Goal: Information Seeking & Learning: Learn about a topic

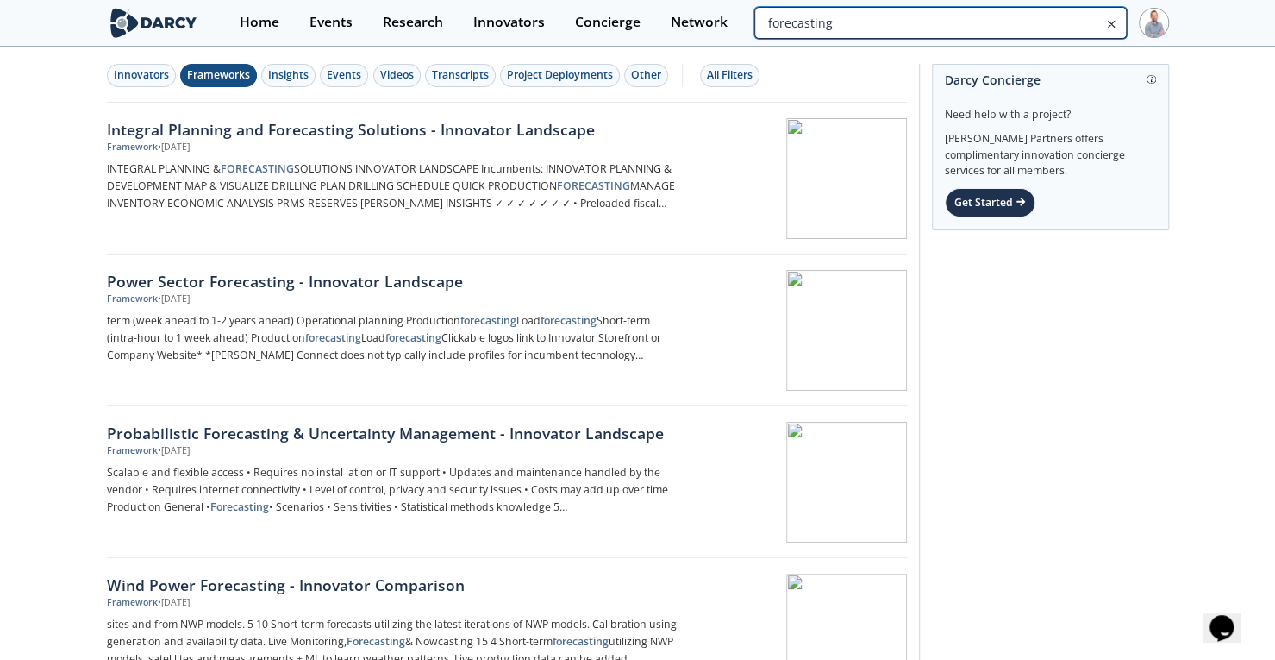
click at [1032, 19] on input "forecasting" at bounding box center [940, 23] width 372 height 32
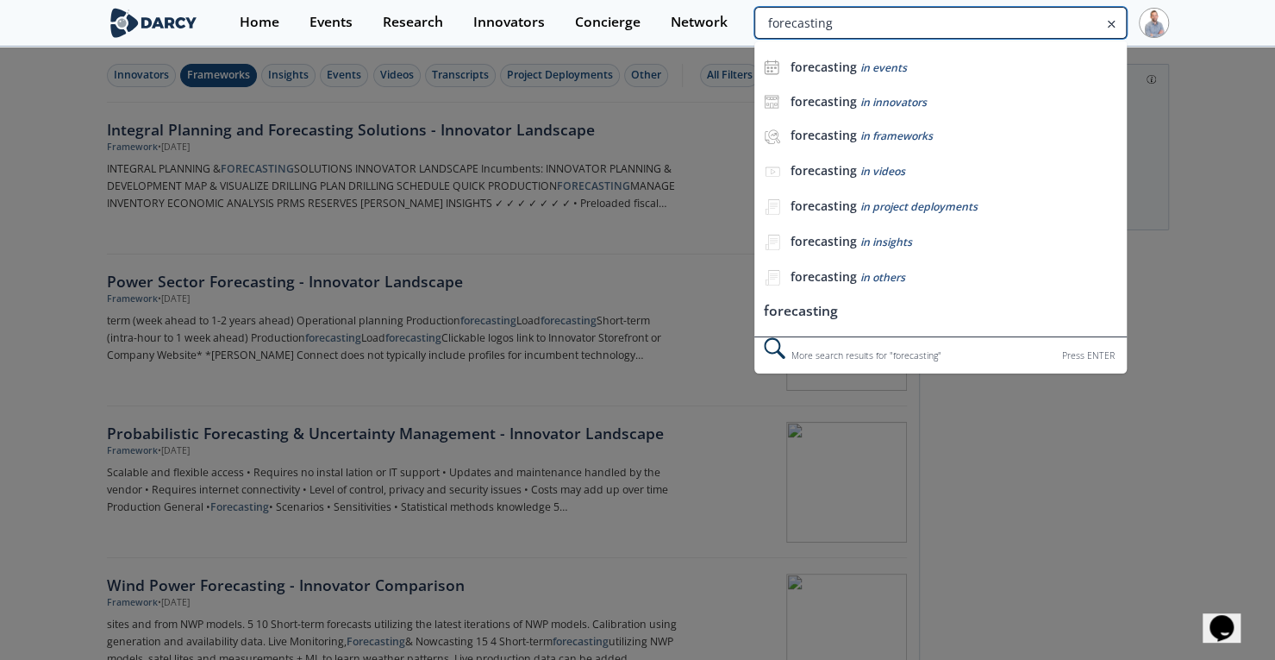
click at [1032, 19] on input "forecasting" at bounding box center [940, 23] width 372 height 32
type input "camus"
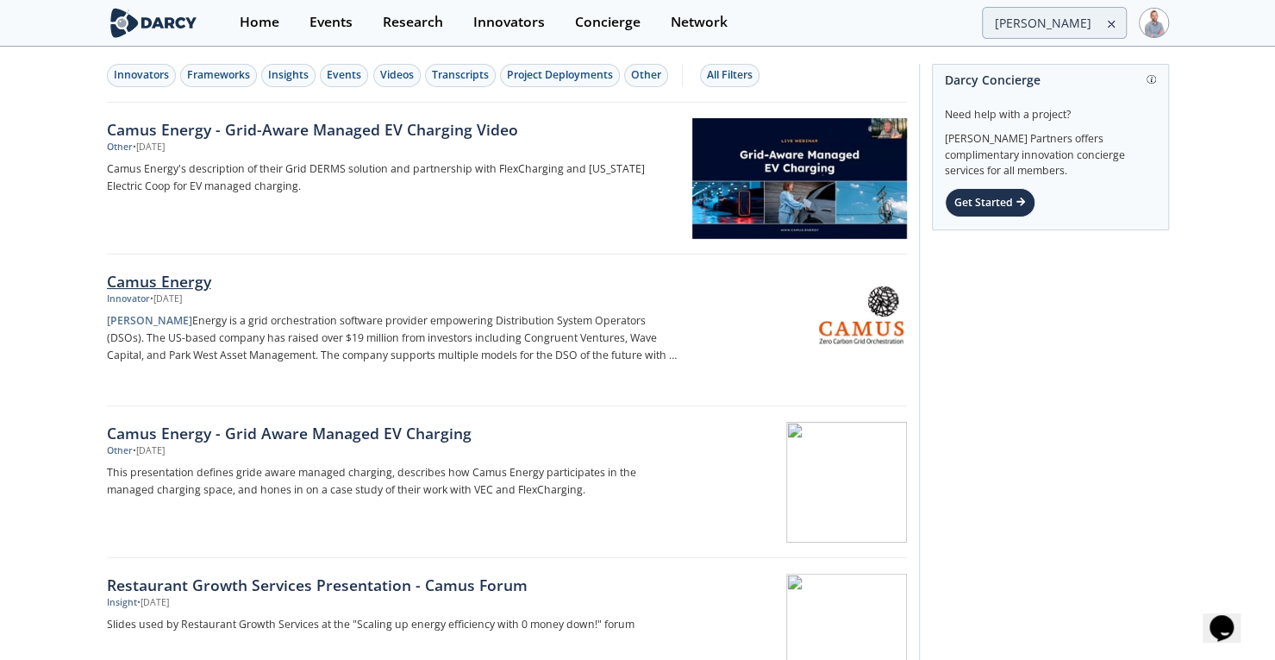
click at [212, 280] on div "Camus Energy" at bounding box center [392, 281] width 571 height 22
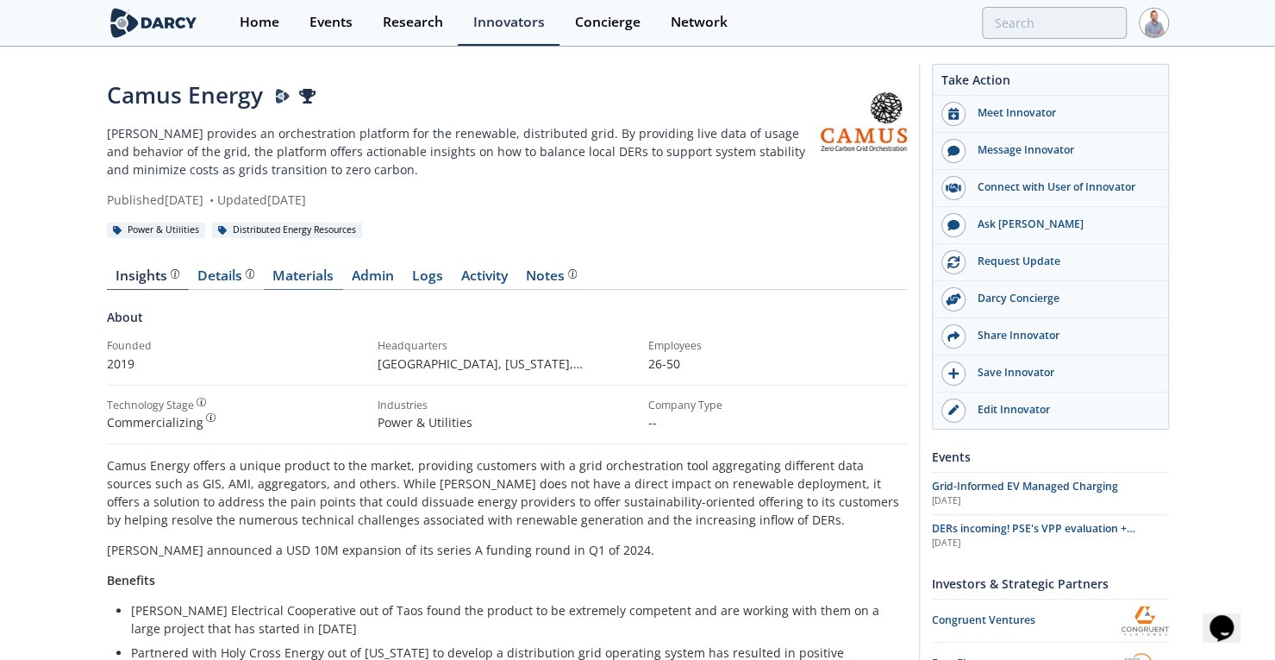
click at [303, 277] on link "Materials" at bounding box center [303, 279] width 79 height 21
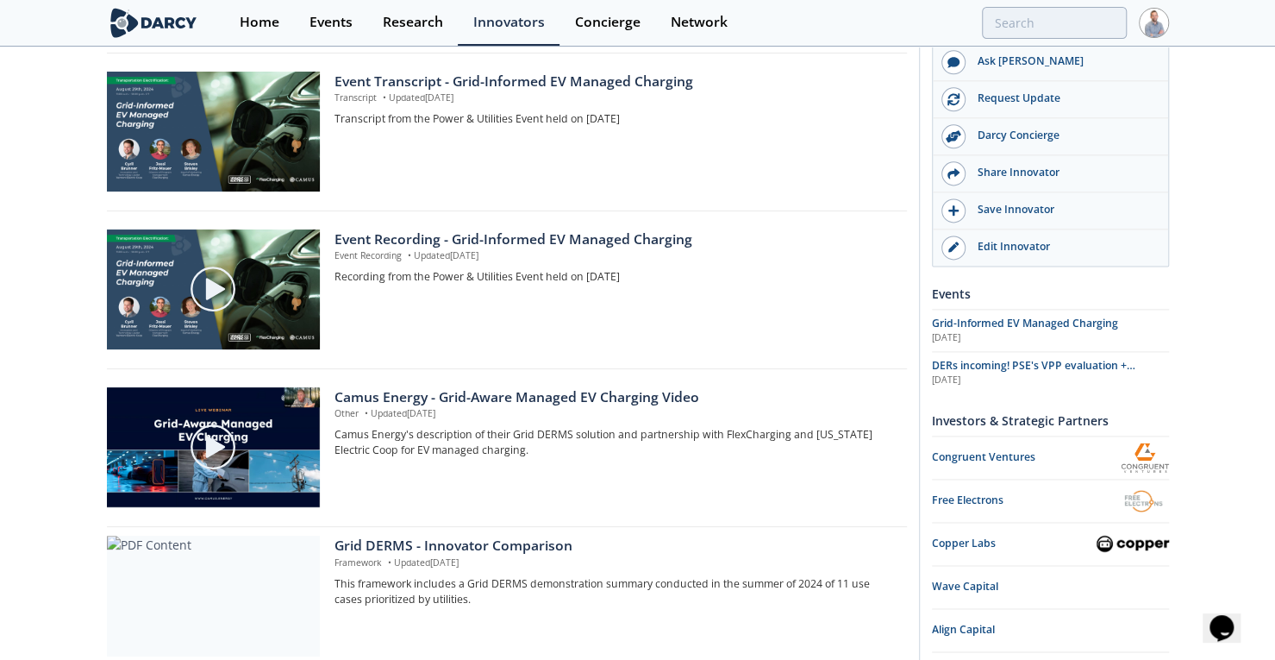
scroll to position [1390, 0]
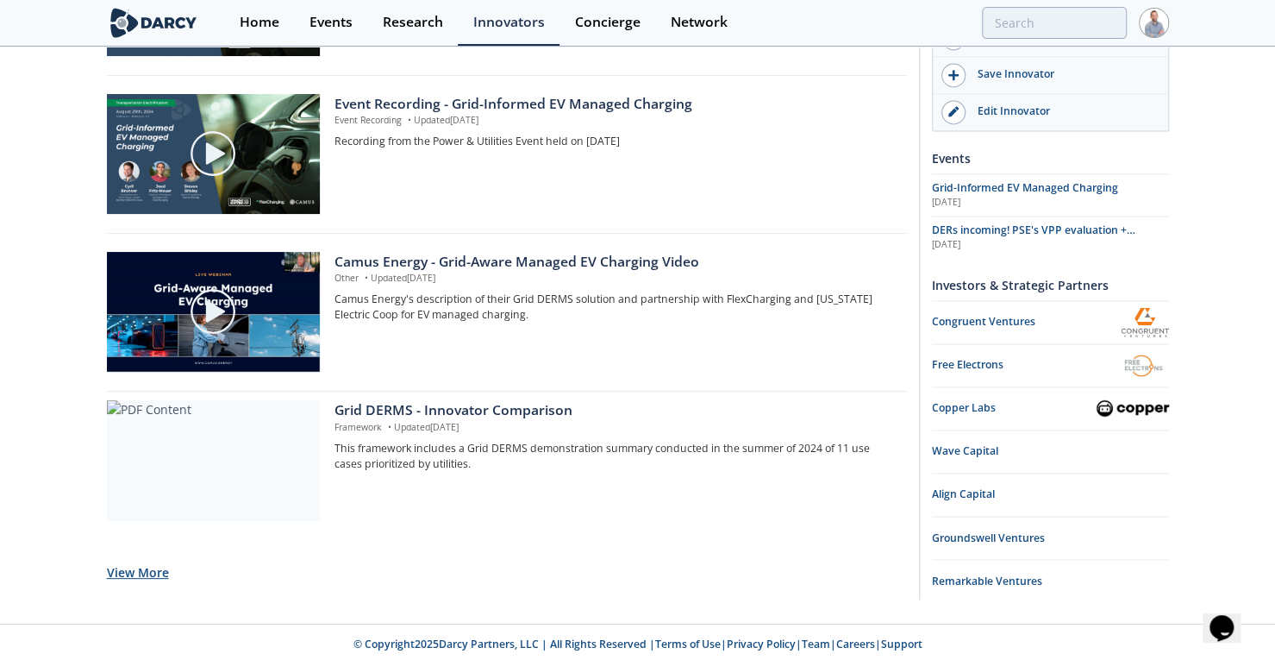
click at [148, 572] on button "View More" at bounding box center [138, 572] width 62 height 42
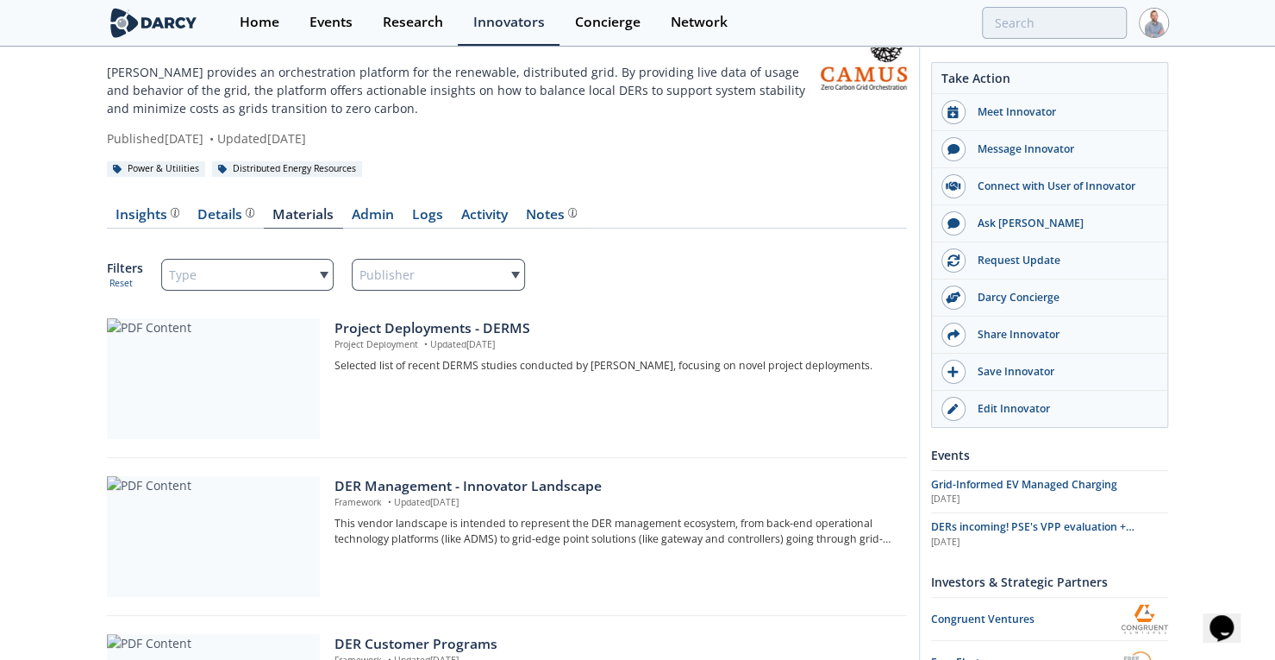
scroll to position [0, 0]
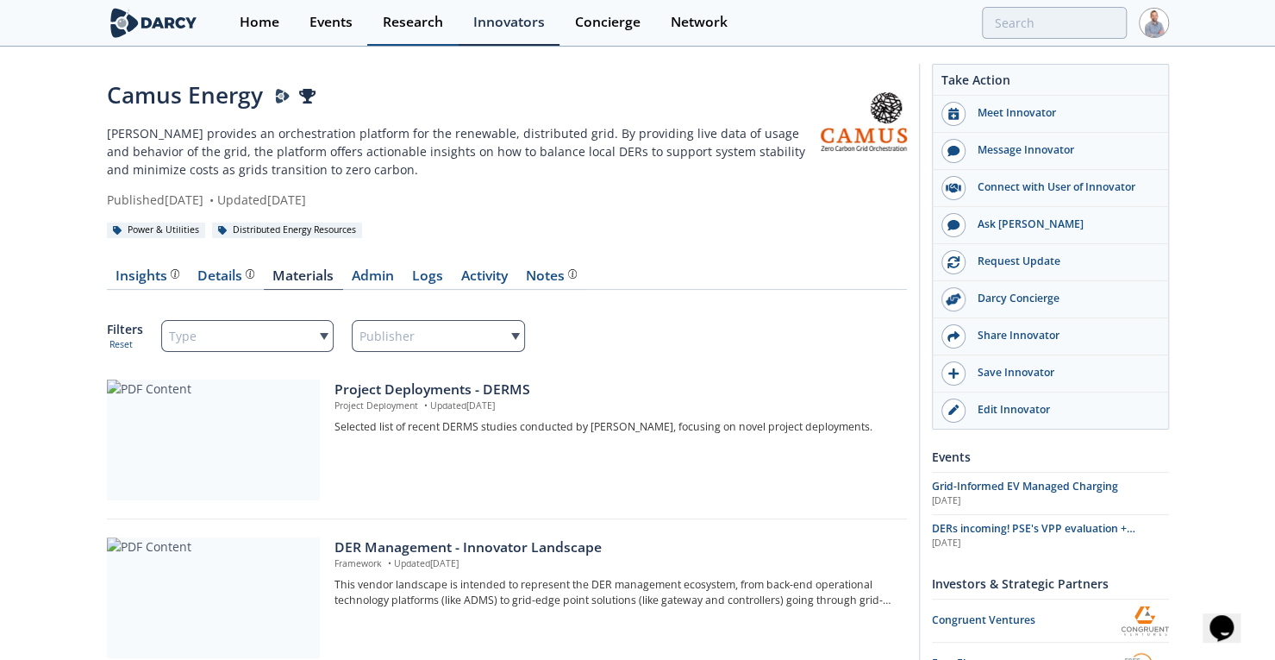
click at [406, 22] on div "Research" at bounding box center [413, 23] width 60 height 14
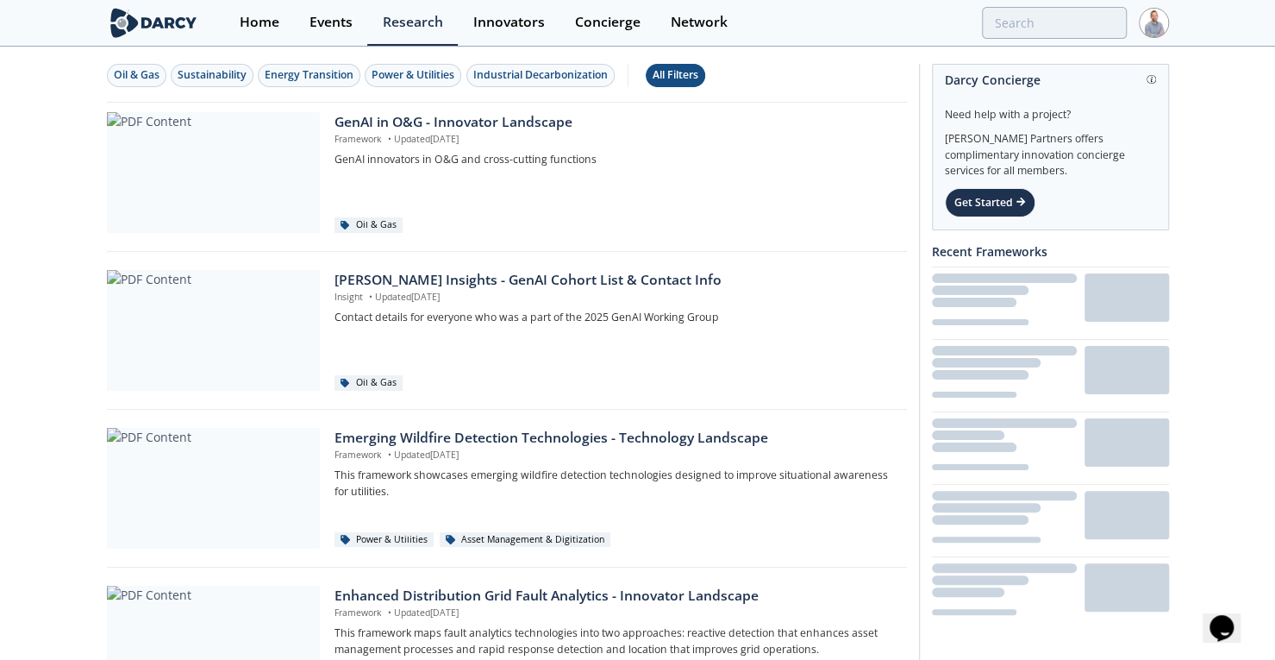
click at [676, 77] on div "All Filters" at bounding box center [676, 75] width 46 height 16
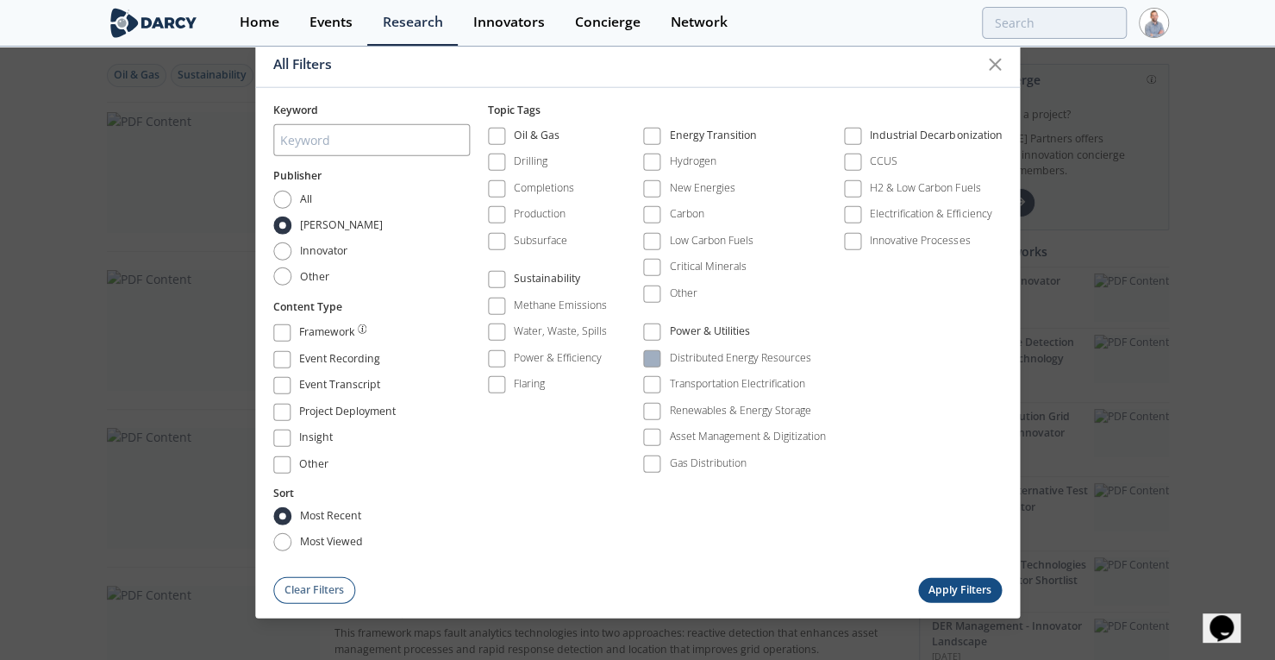
click at [763, 366] on label "Distributed Energy Resources" at bounding box center [727, 358] width 168 height 23
click at [656, 356] on span at bounding box center [652, 359] width 12 height 12
click at [976, 594] on button "Apply Filters" at bounding box center [960, 589] width 84 height 25
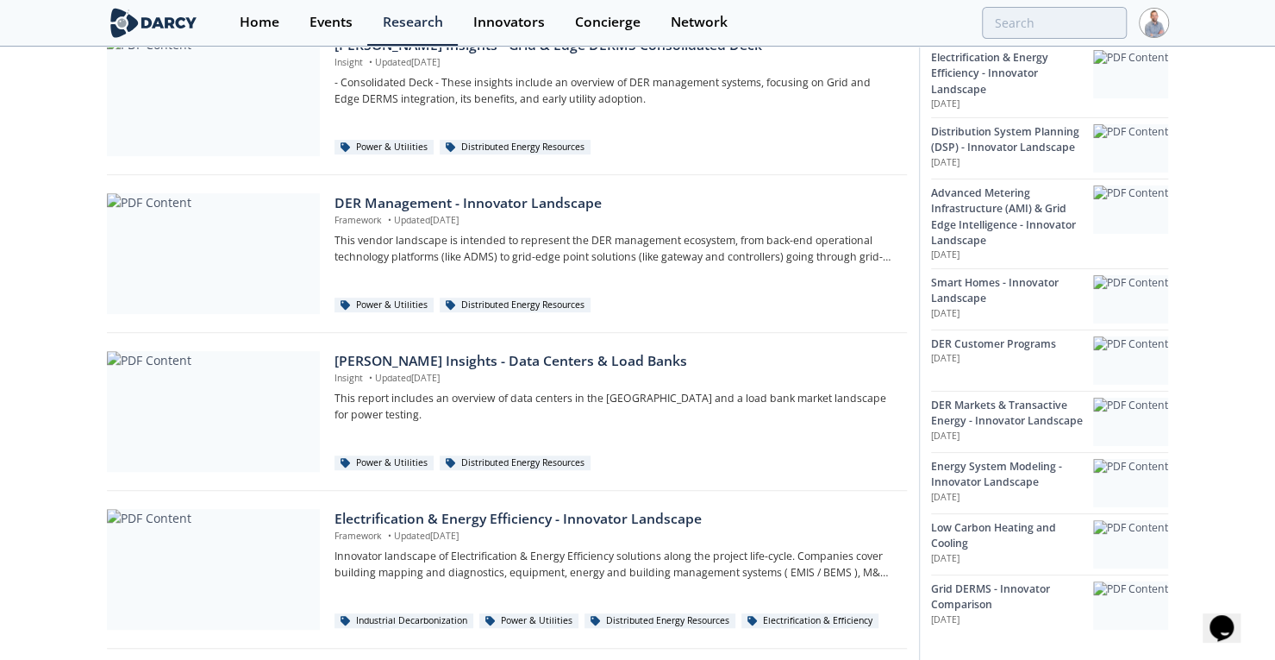
scroll to position [393, 0]
click at [346, 354] on div "Darcy Insights - Data Centers & Load Banks" at bounding box center [615, 360] width 560 height 21
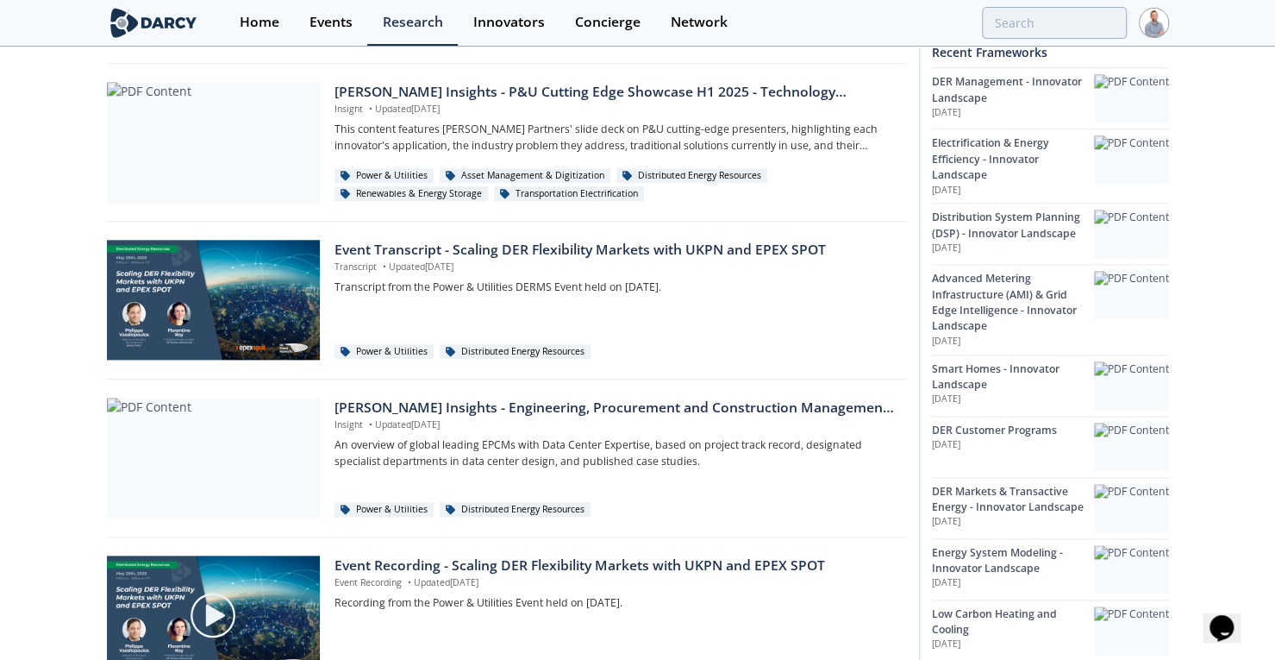
scroll to position [1124, 0]
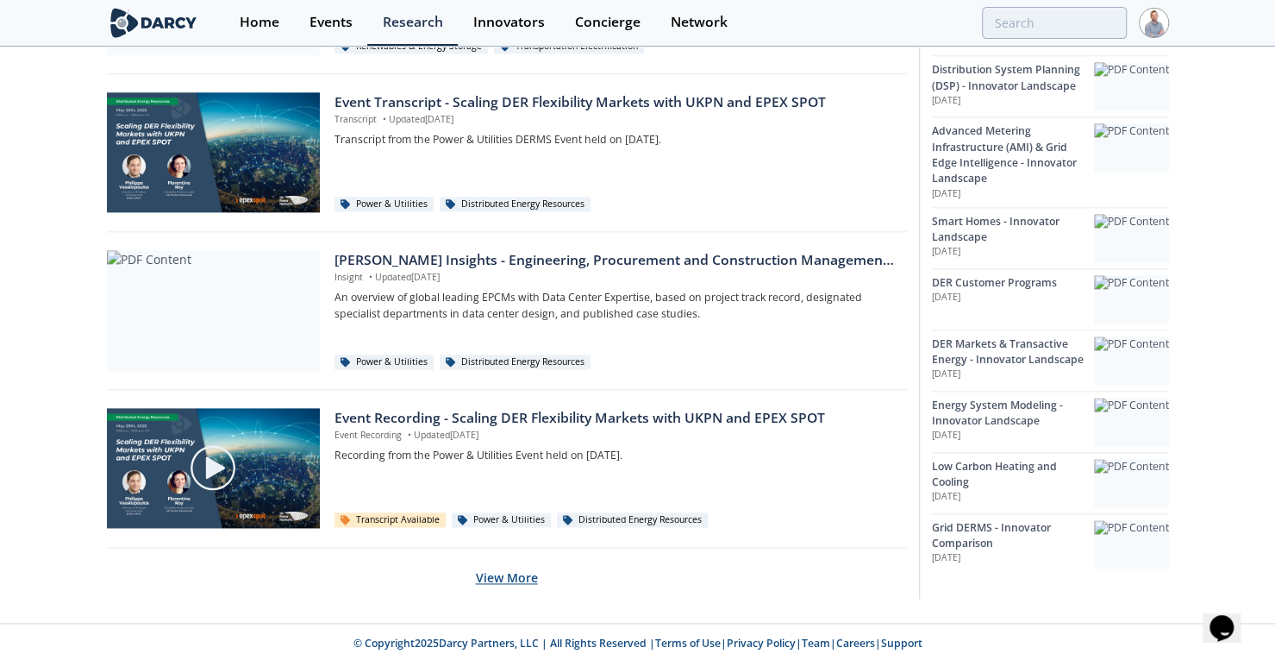
drag, startPoint x: 514, startPoint y: 564, endPoint x: 490, endPoint y: 576, distance: 27.0
click at [490, 576] on button "View More" at bounding box center [507, 577] width 62 height 42
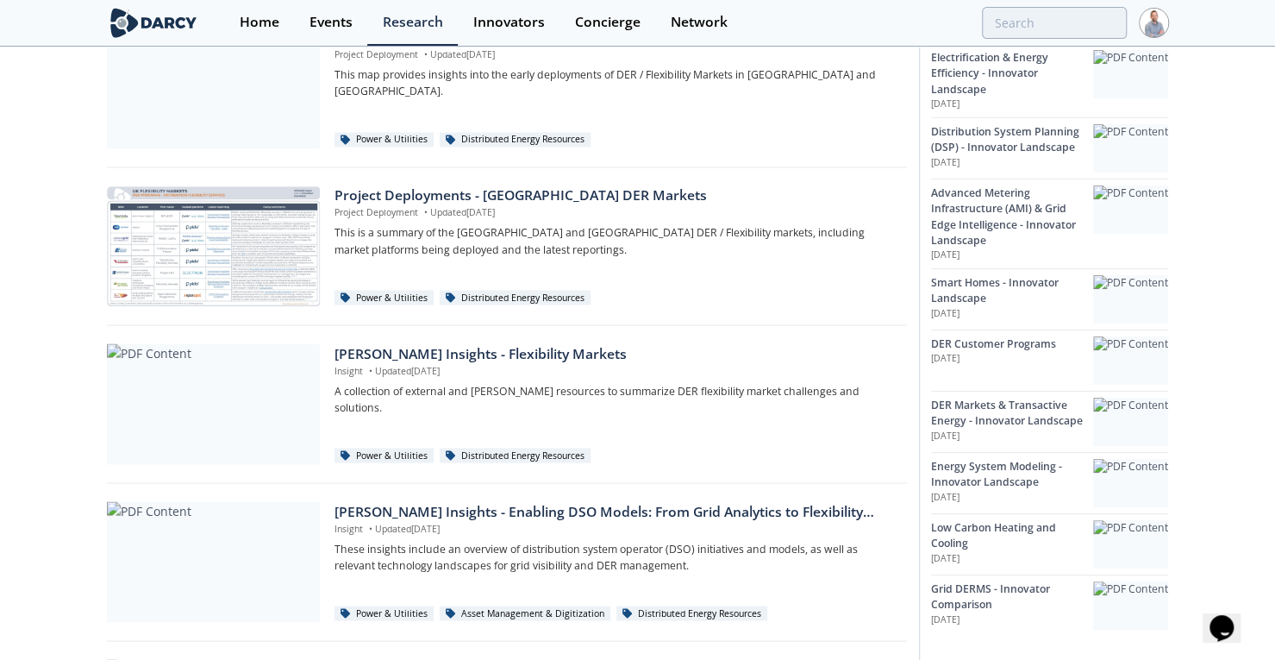
scroll to position [1665, 0]
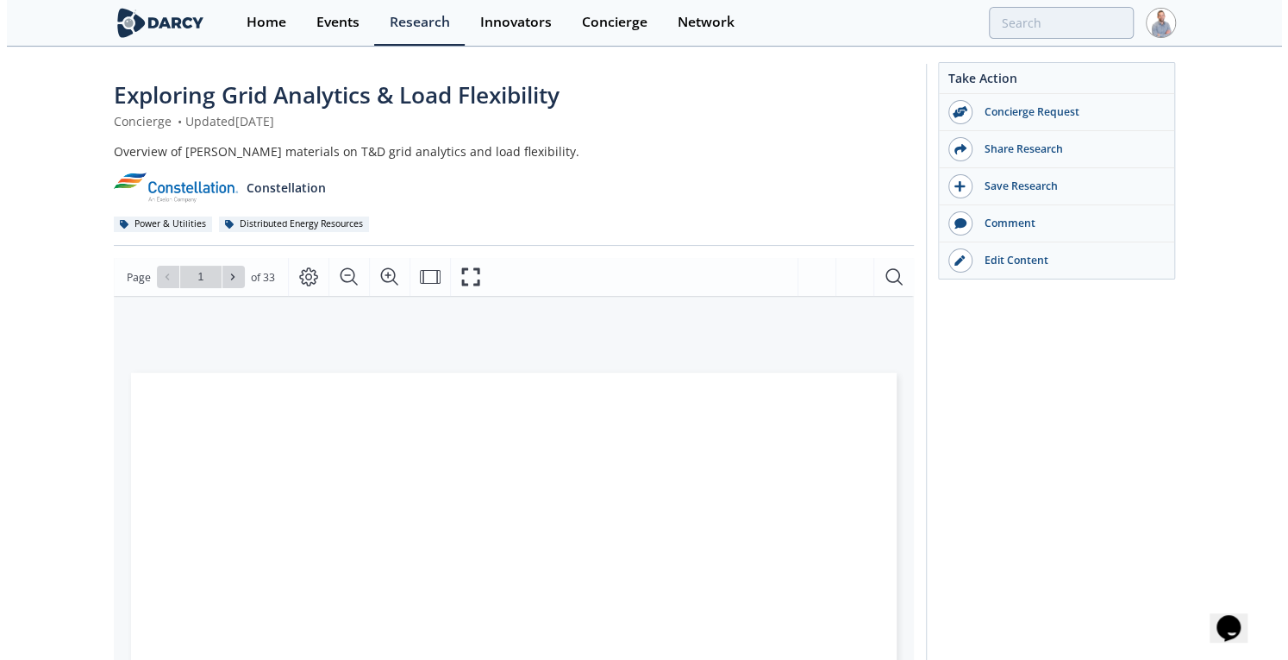
scroll to position [181, 0]
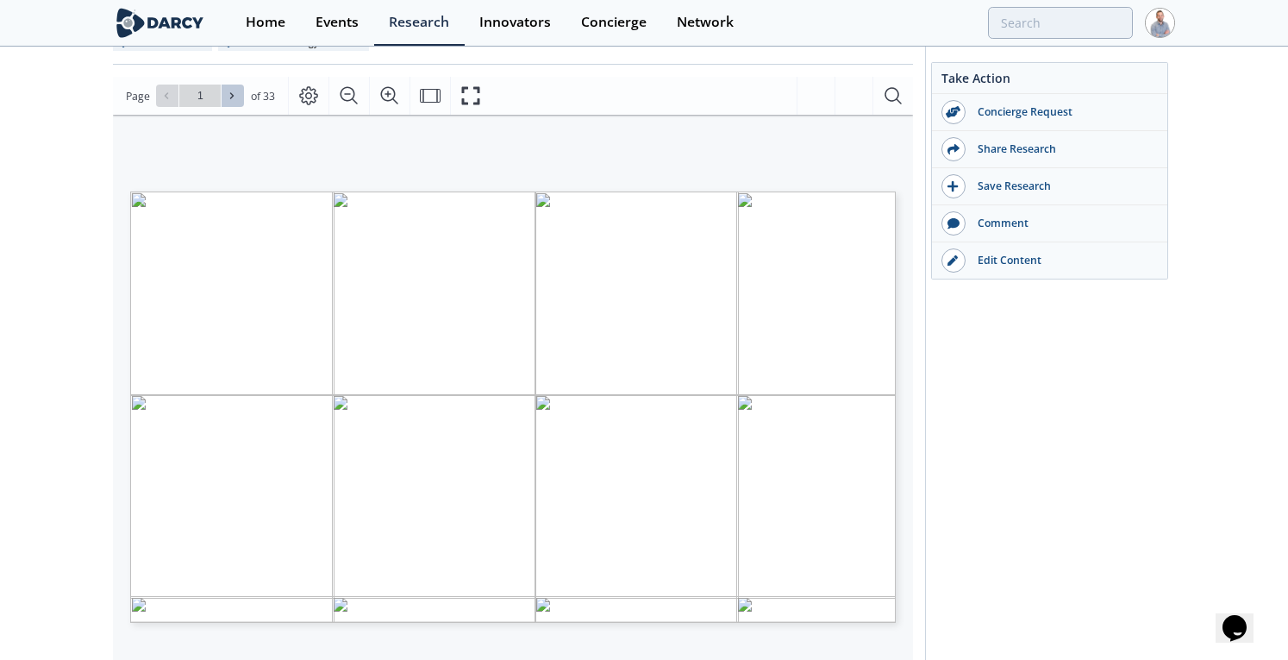
click at [233, 93] on icon at bounding box center [232, 96] width 10 height 10
type input "3"
click at [233, 93] on icon at bounding box center [232, 96] width 10 height 10
type input "4"
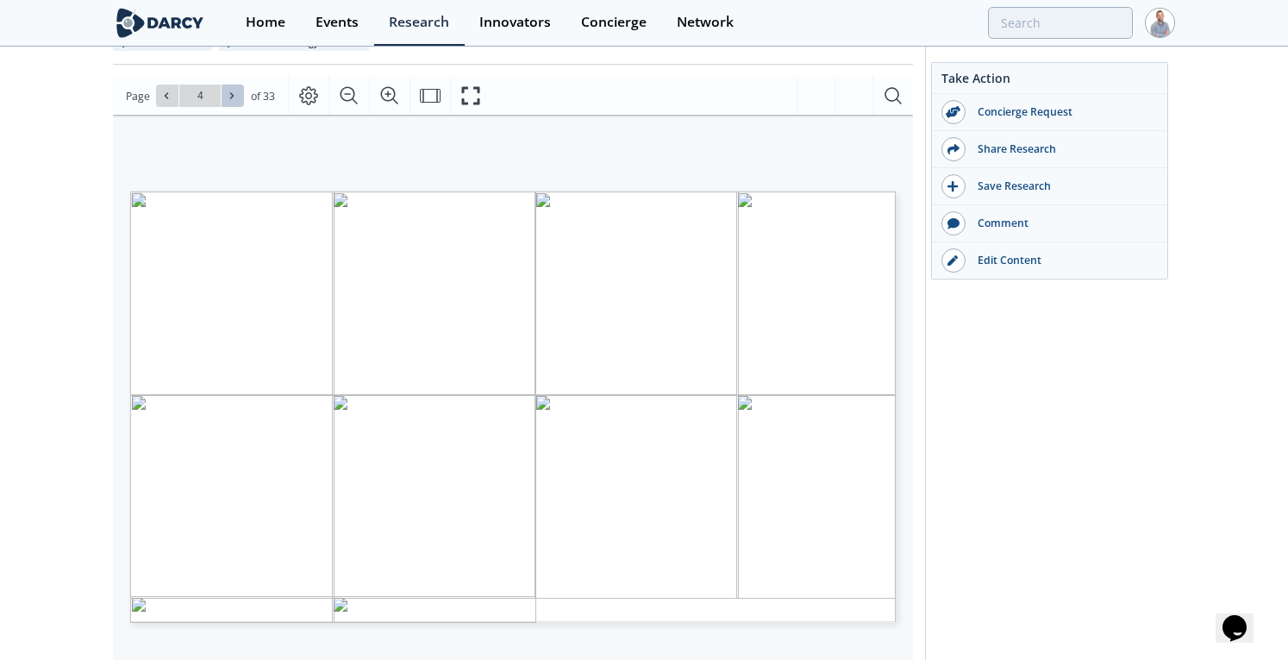
click at [233, 93] on icon at bounding box center [232, 96] width 10 height 10
type input "5"
click at [233, 93] on icon at bounding box center [232, 96] width 10 height 10
type input "6"
click at [233, 93] on icon at bounding box center [232, 96] width 10 height 10
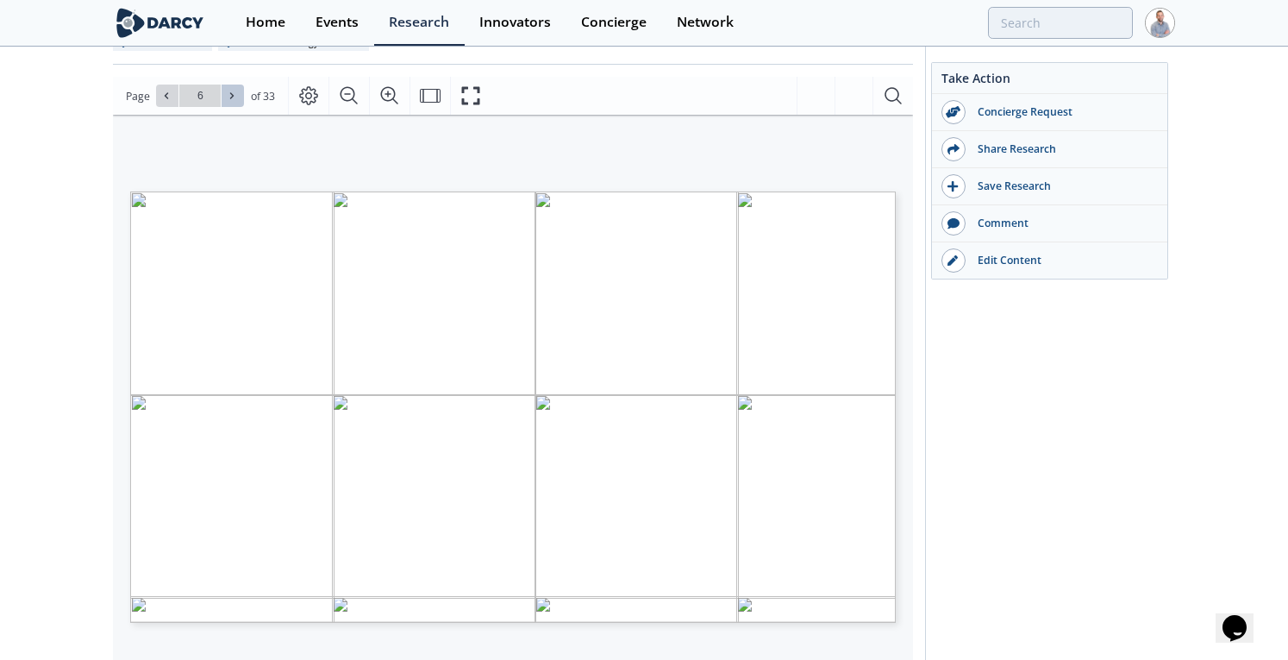
type input "7"
click at [233, 93] on icon at bounding box center [232, 96] width 10 height 10
type input "8"
click at [233, 93] on icon at bounding box center [232, 96] width 10 height 10
type input "9"
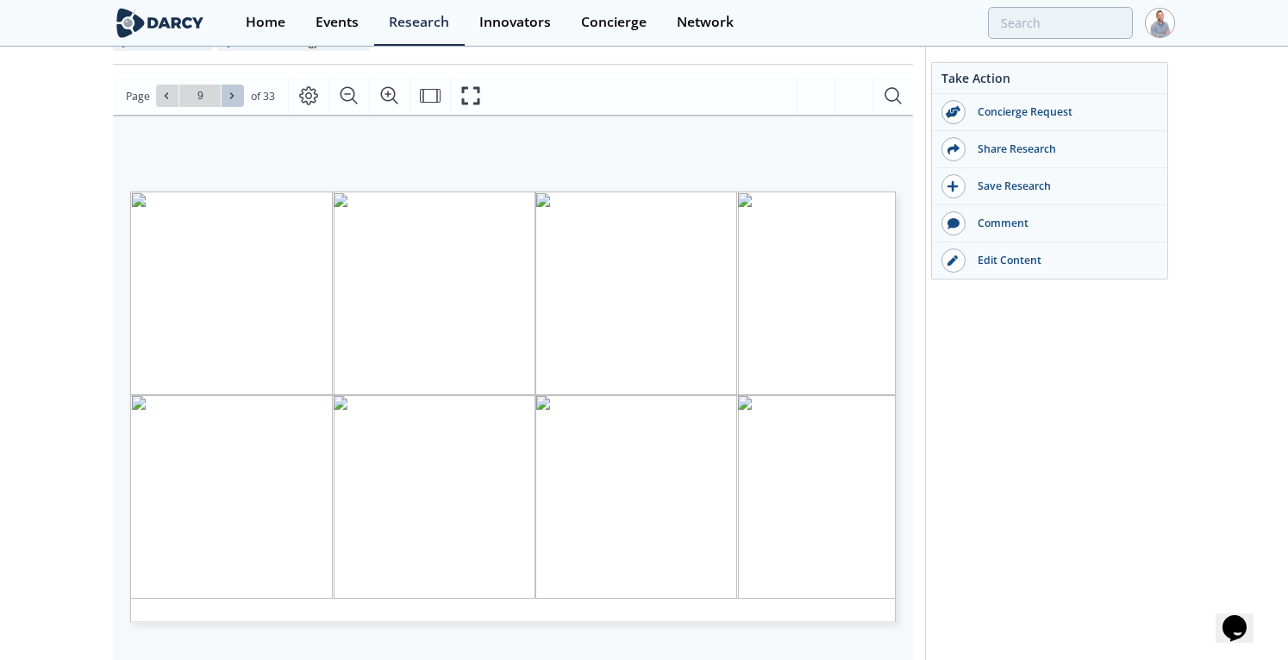
click at [233, 93] on icon at bounding box center [232, 96] width 10 height 10
type input "10"
click at [233, 93] on icon at bounding box center [232, 96] width 10 height 10
type input "11"
click at [233, 93] on icon at bounding box center [232, 96] width 10 height 10
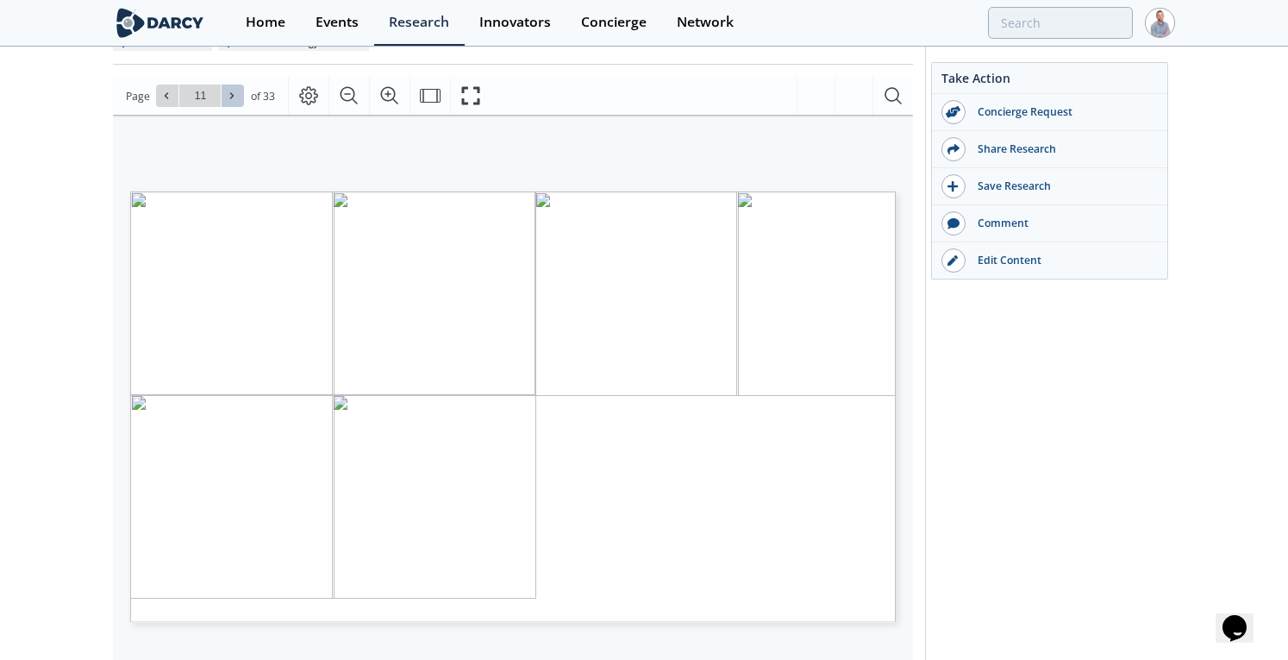
type input "12"
click at [233, 93] on icon at bounding box center [232, 96] width 10 height 10
type input "13"
click at [233, 93] on icon at bounding box center [232, 96] width 10 height 10
type input "14"
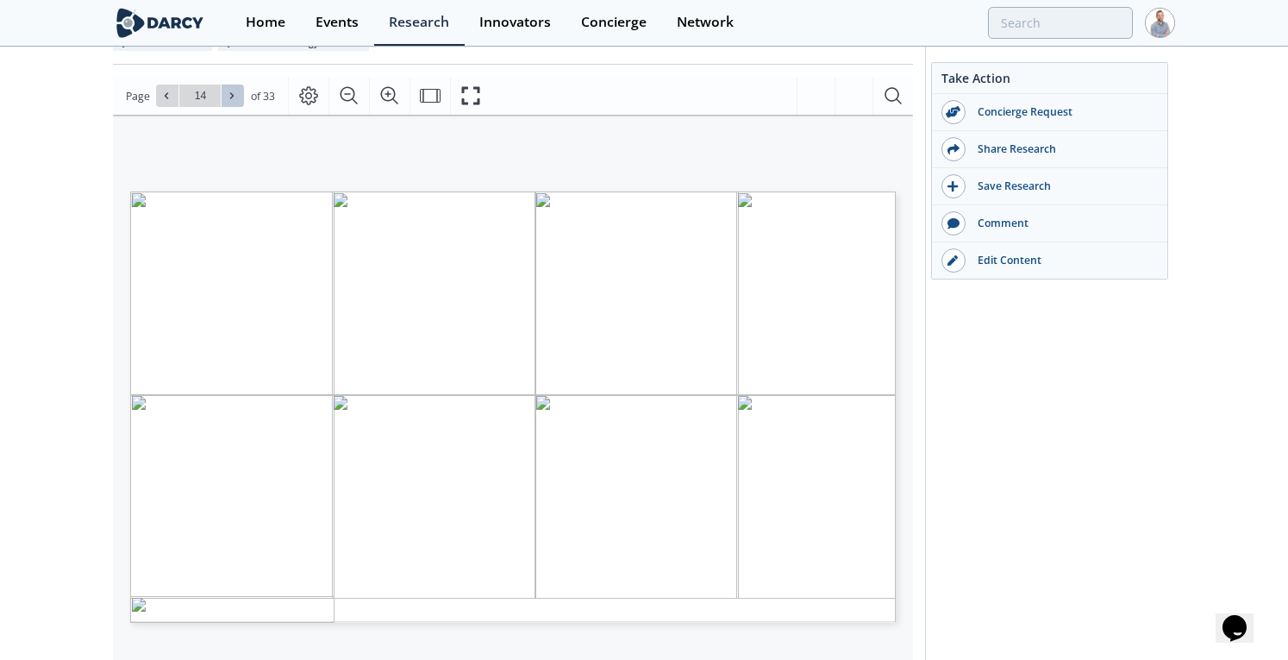
click at [233, 93] on icon at bounding box center [232, 96] width 10 height 10
type input "15"
click at [233, 93] on icon at bounding box center [232, 96] width 10 height 10
type input "16"
click at [233, 93] on icon at bounding box center [232, 96] width 10 height 10
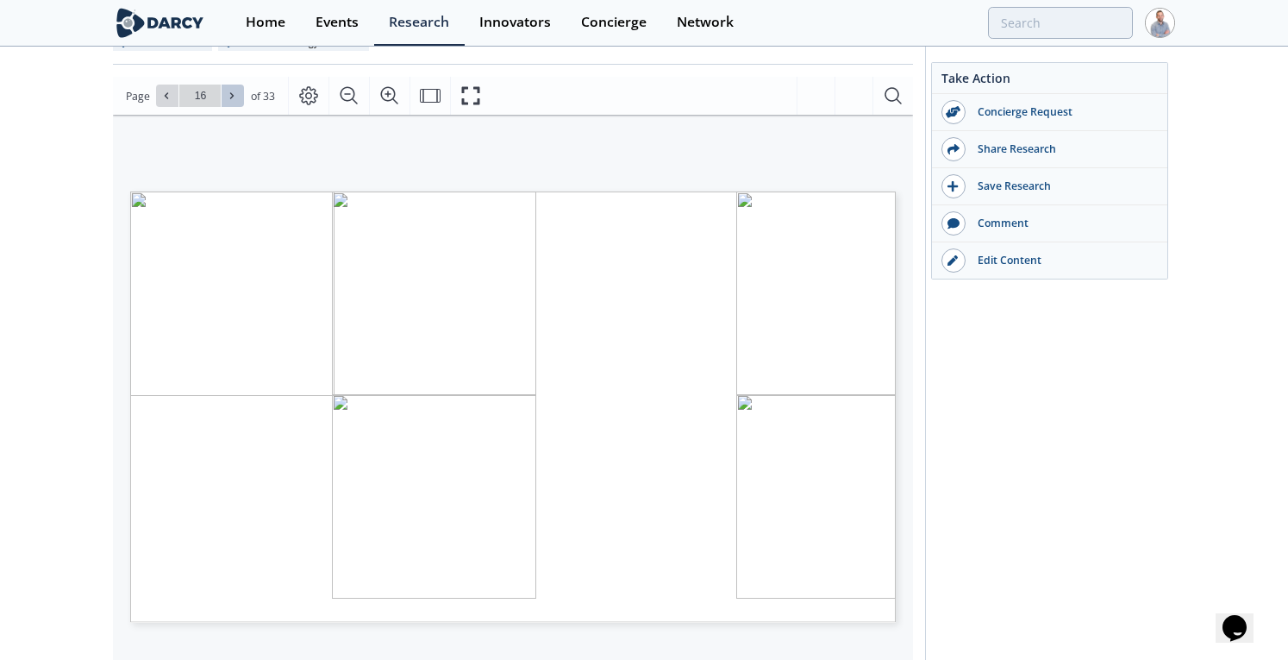
type input "17"
click at [233, 93] on icon at bounding box center [232, 96] width 10 height 10
type input "18"
click at [233, 93] on icon at bounding box center [232, 96] width 10 height 10
type input "19"
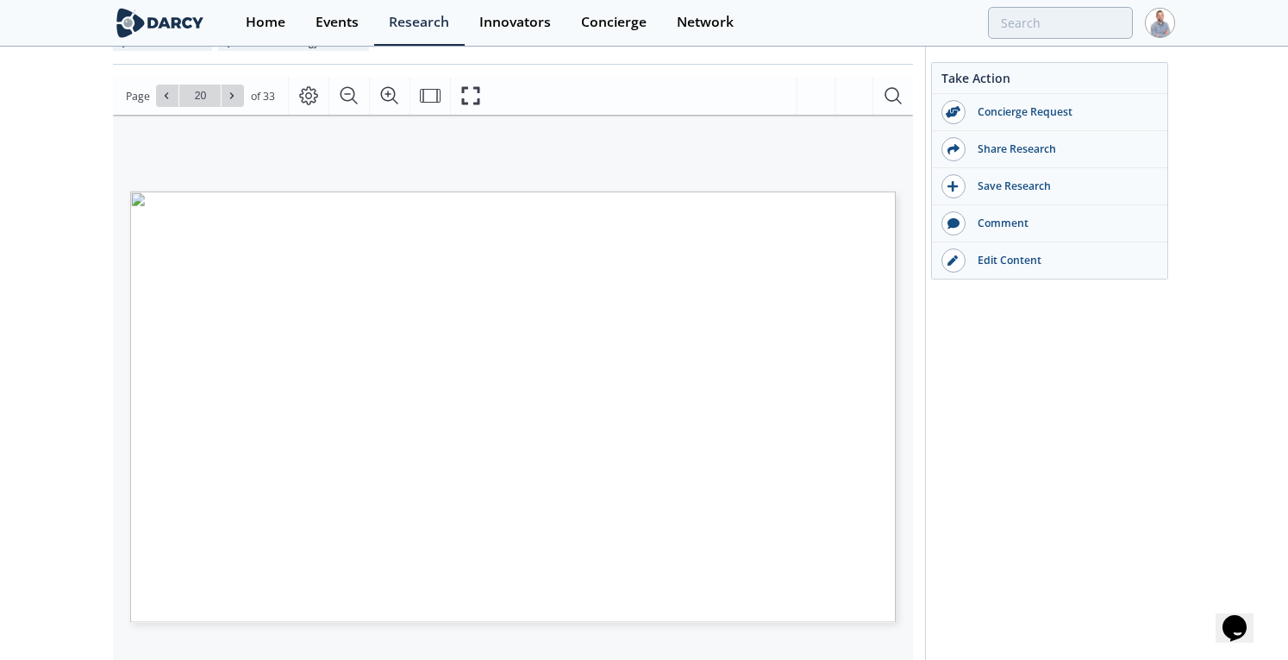
click at [233, 93] on icon at bounding box center [232, 96] width 10 height 10
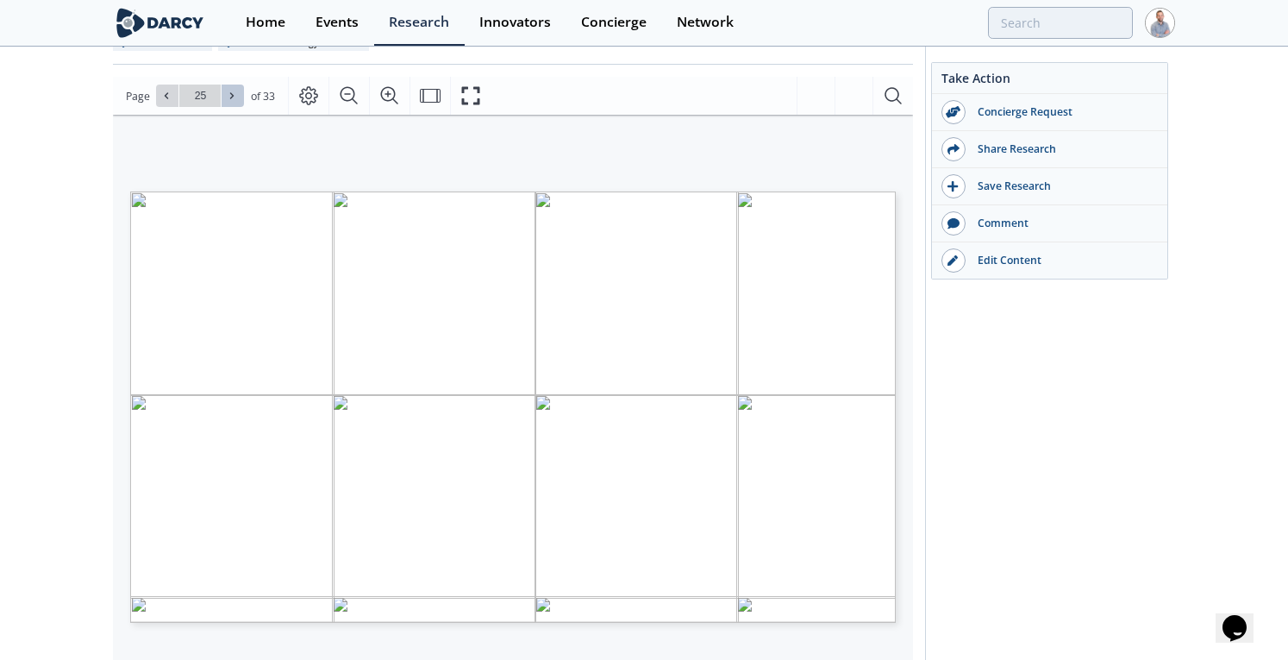
click at [233, 93] on icon at bounding box center [232, 96] width 10 height 10
type input "29"
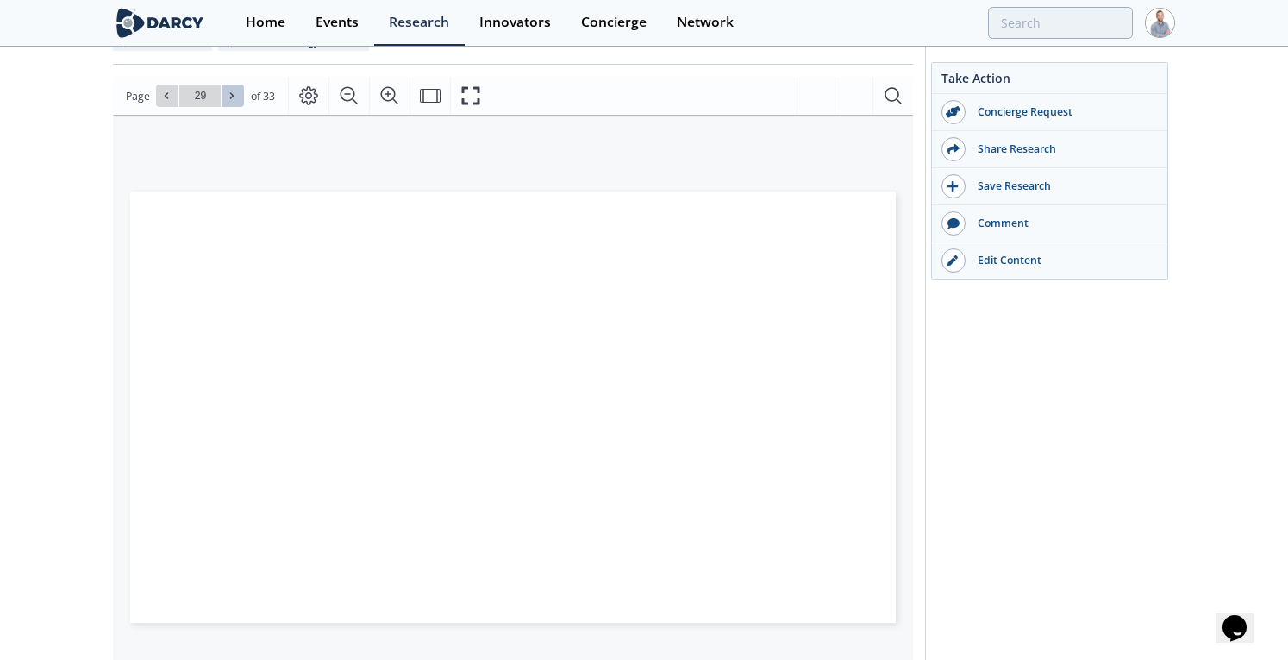
click at [233, 93] on icon at bounding box center [232, 96] width 10 height 10
type input "30"
click at [233, 93] on icon at bounding box center [232, 96] width 10 height 10
type input "31"
click at [233, 93] on icon at bounding box center [232, 96] width 10 height 10
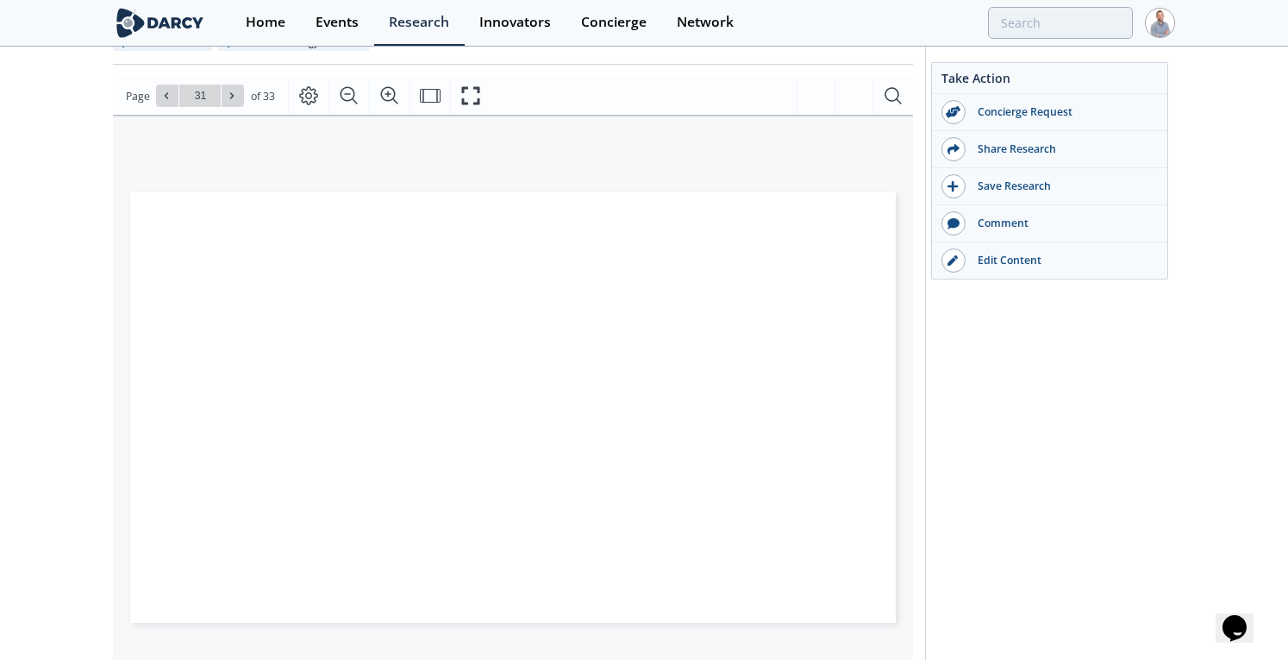
type input "32"
